Goal: Task Accomplishment & Management: Manage account settings

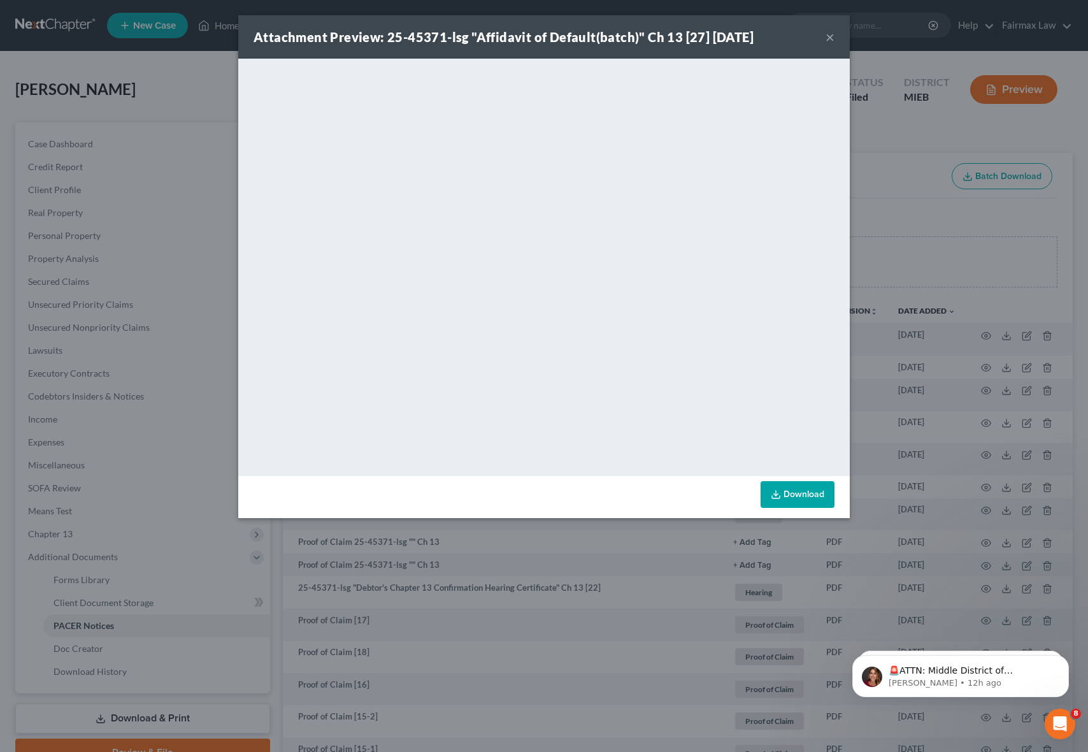
click at [826, 35] on button "×" at bounding box center [830, 36] width 9 height 15
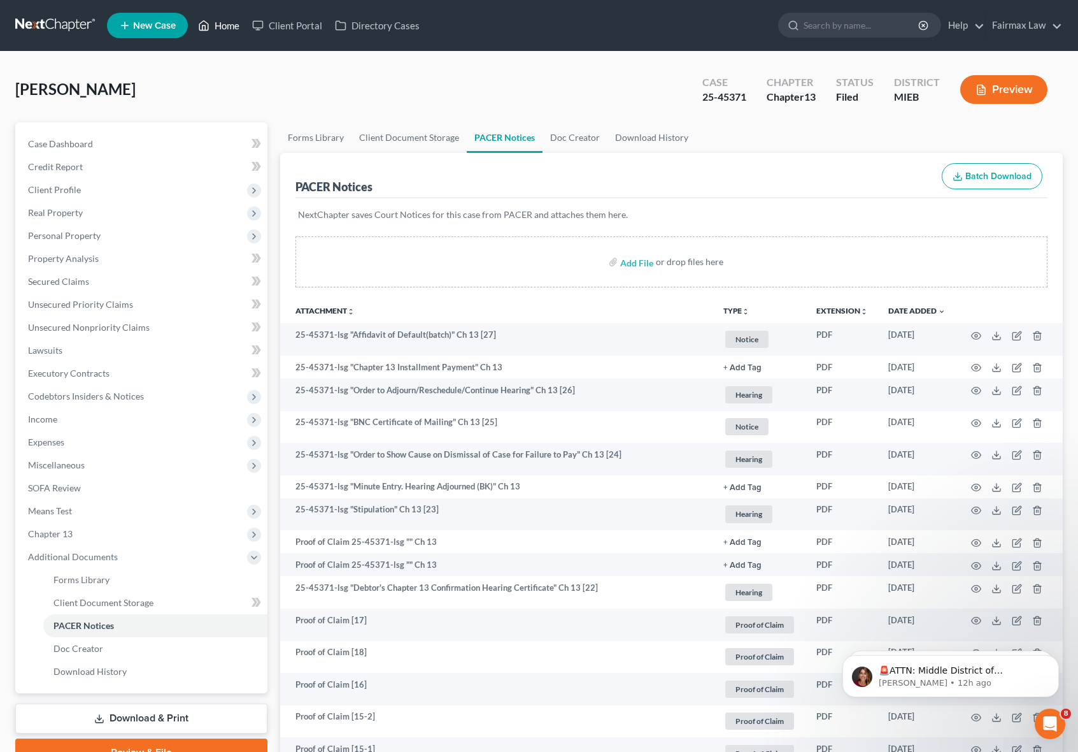
click at [230, 30] on link "Home" at bounding box center [219, 25] width 54 height 23
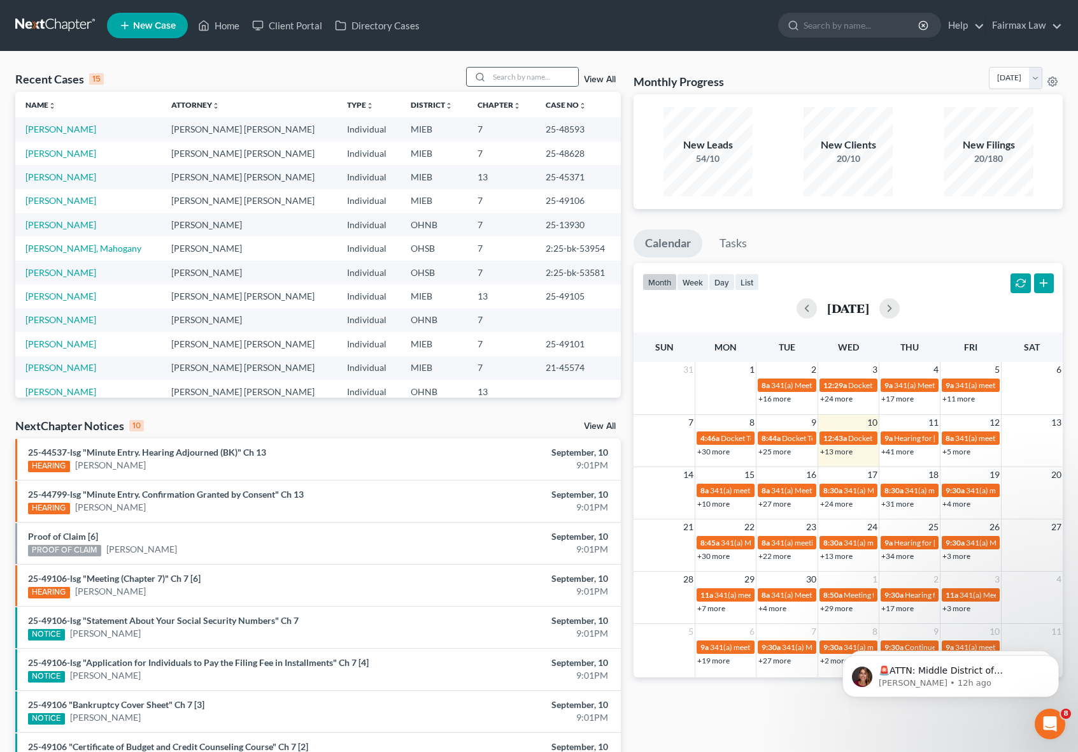
click at [505, 67] on div at bounding box center [522, 77] width 113 height 20
click at [1008, 29] on link "Fairmax Law" at bounding box center [1024, 25] width 76 height 23
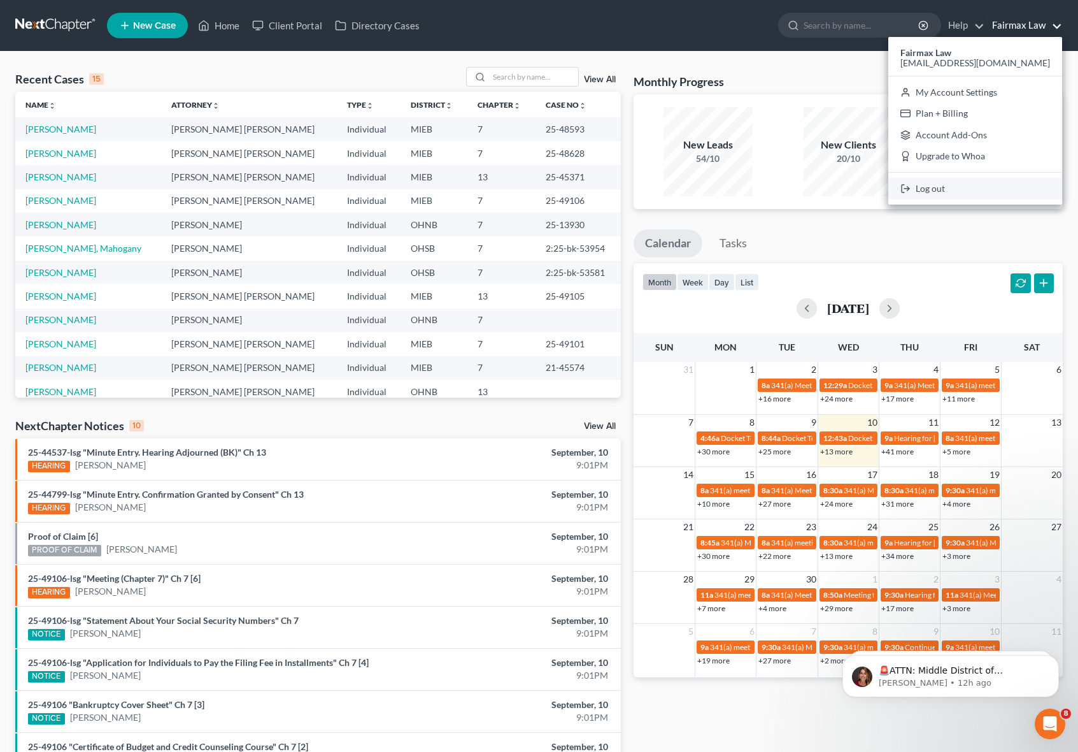
click at [988, 189] on link "Log out" at bounding box center [976, 189] width 174 height 22
